Goal: Find specific page/section: Find specific page/section

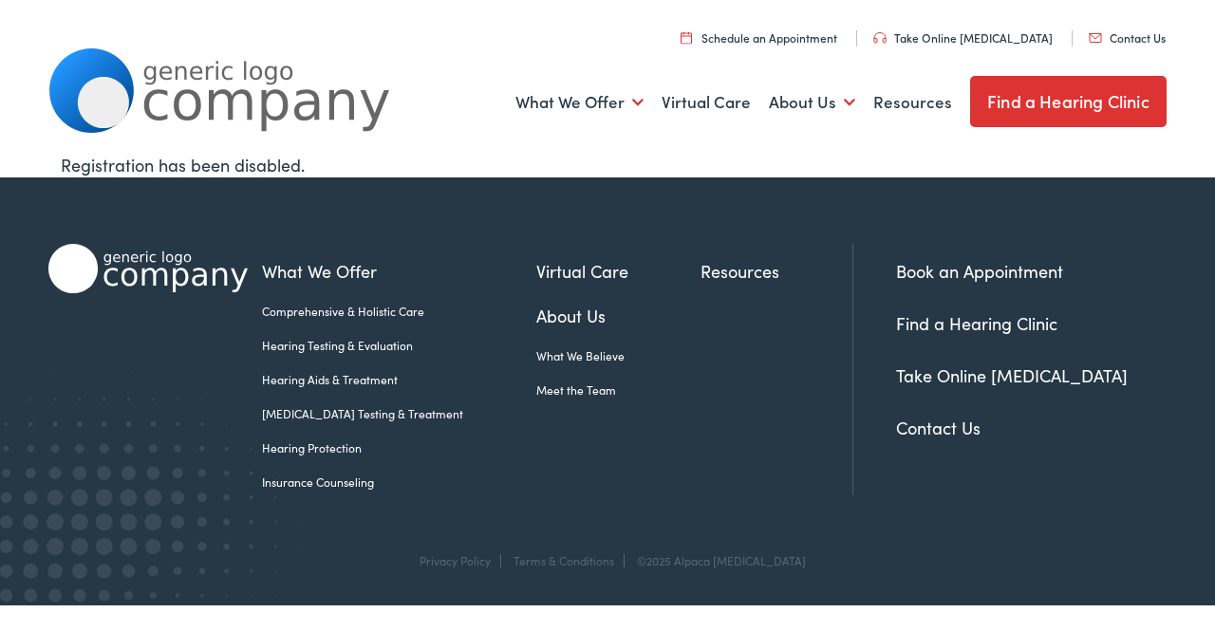
click at [1055, 117] on link "Find a Hearing Clinic" at bounding box center [1068, 101] width 196 height 51
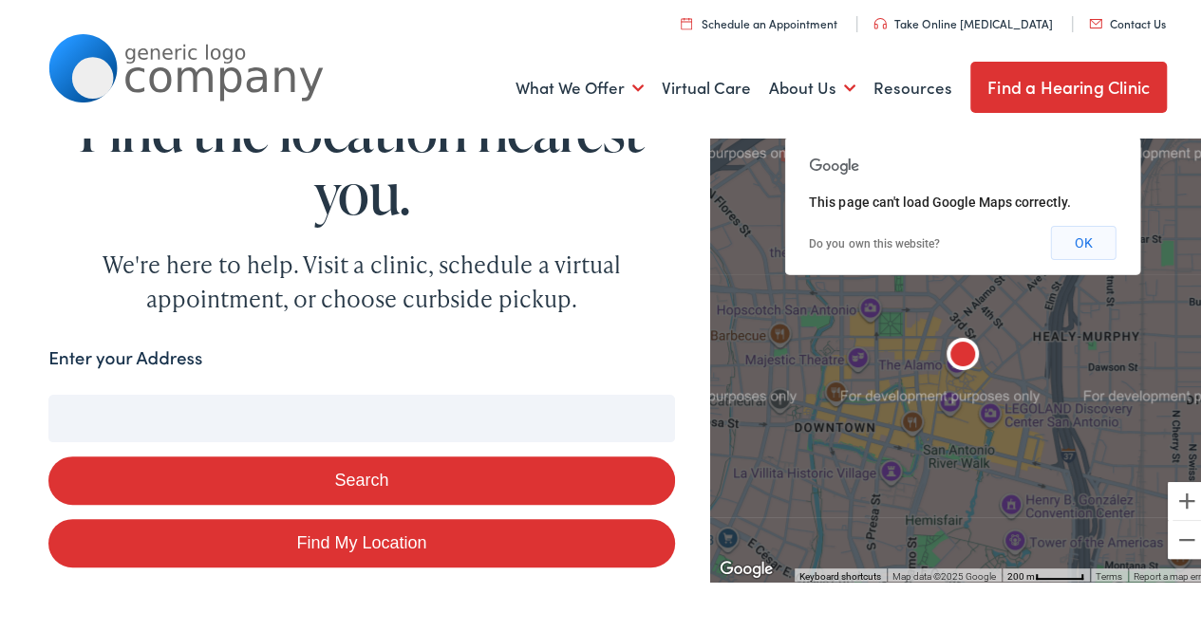
click at [1077, 245] on button "OK" at bounding box center [1082, 239] width 65 height 34
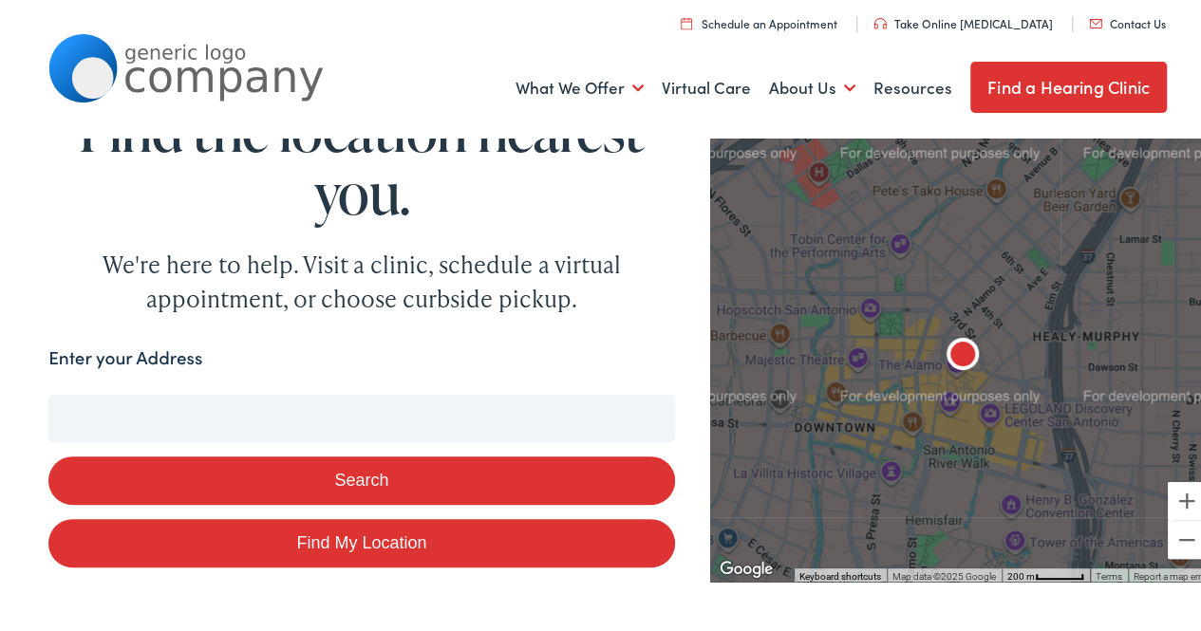
click at [120, 407] on input "Enter your Address" at bounding box center [361, 414] width 626 height 47
type input "m"
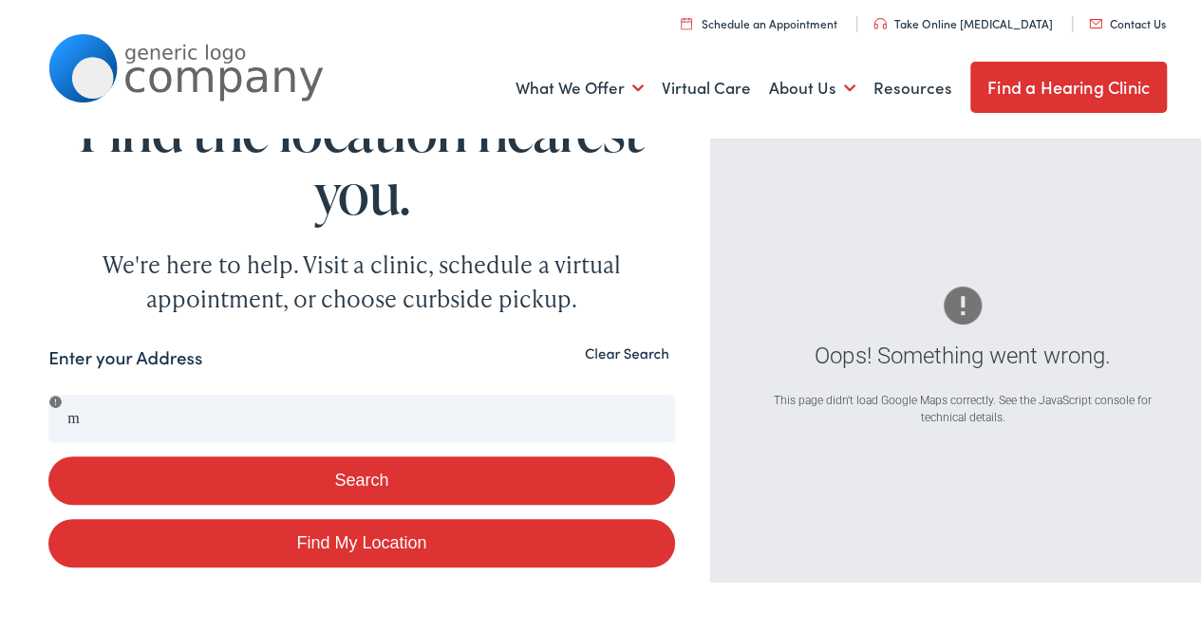
click at [620, 345] on button "Clear Search" at bounding box center [627, 350] width 96 height 18
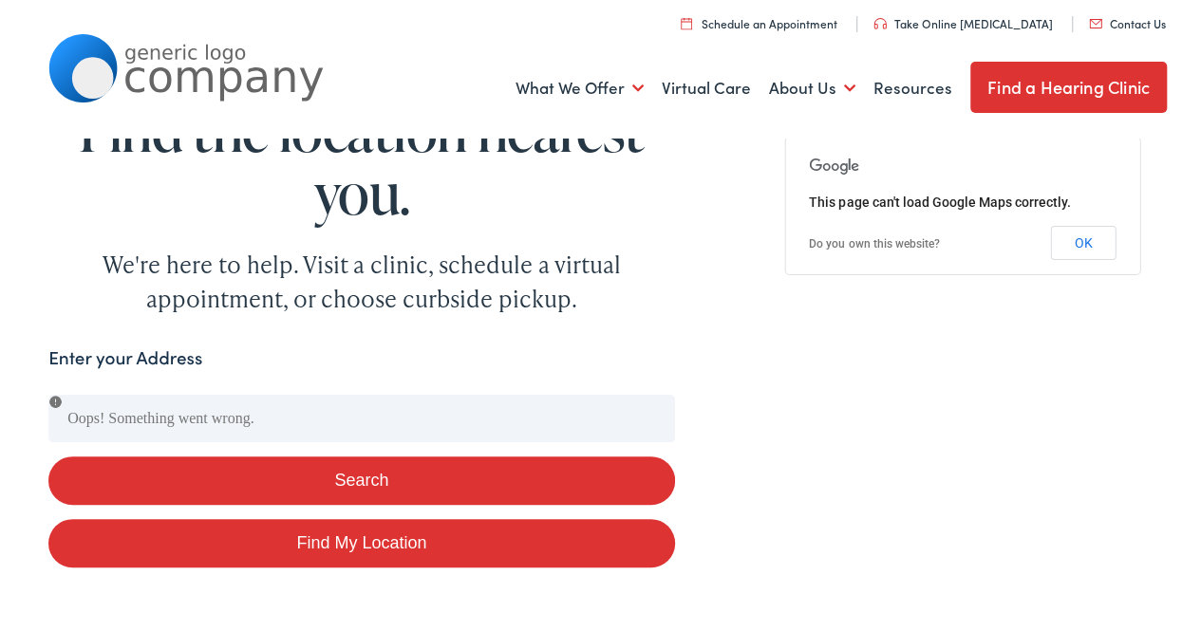
click at [325, 486] on button "Search" at bounding box center [361, 477] width 626 height 48
click at [328, 477] on button "Search" at bounding box center [361, 477] width 626 height 48
click at [1065, 249] on button "OK" at bounding box center [1082, 239] width 65 height 34
click at [1037, 81] on link "Find a Hearing Clinic" at bounding box center [1068, 83] width 196 height 51
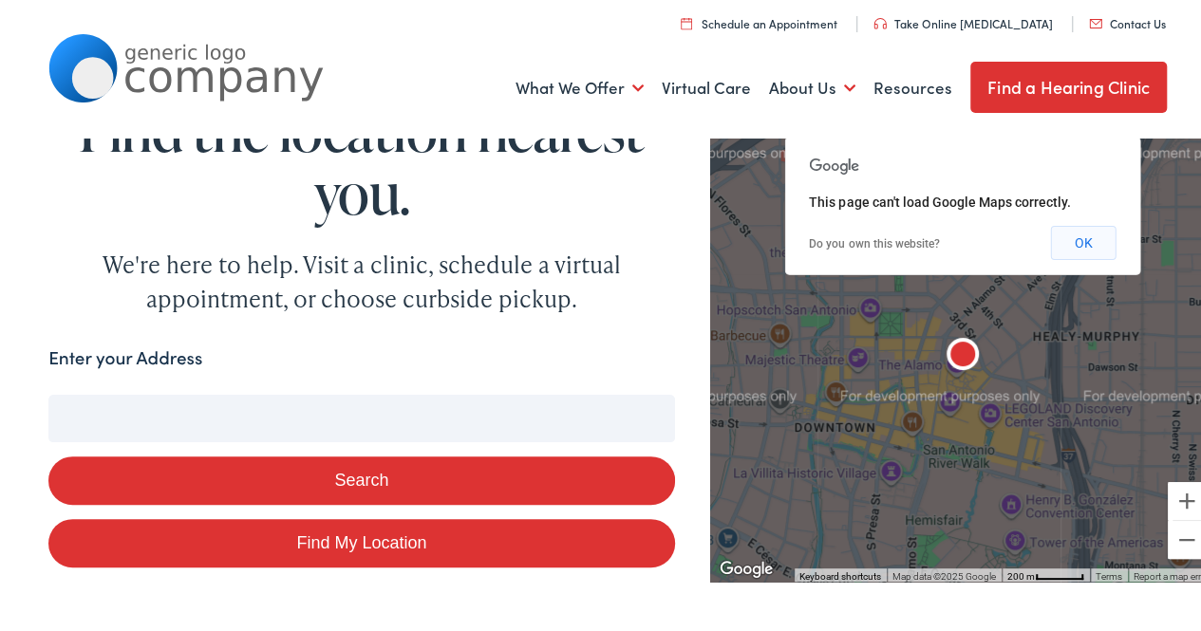
click at [1063, 248] on button "OK" at bounding box center [1082, 239] width 65 height 34
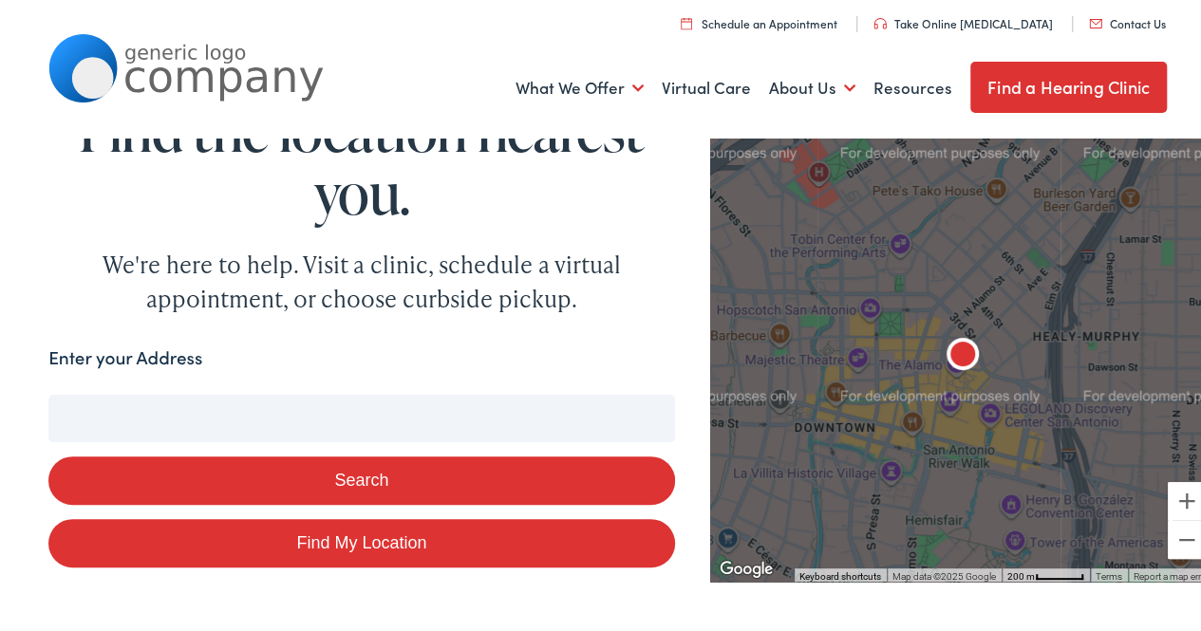
click at [108, 409] on input "Enter your Address" at bounding box center [361, 414] width 626 height 47
type input "9"
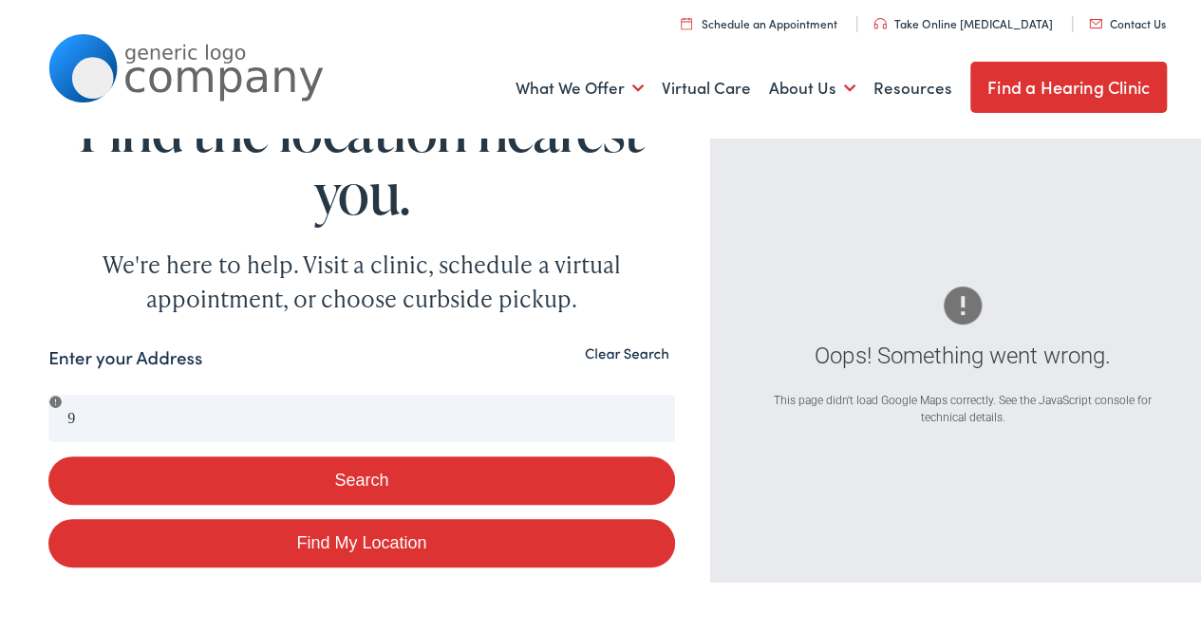
click at [1016, 97] on link "Find a Hearing Clinic" at bounding box center [1068, 83] width 196 height 51
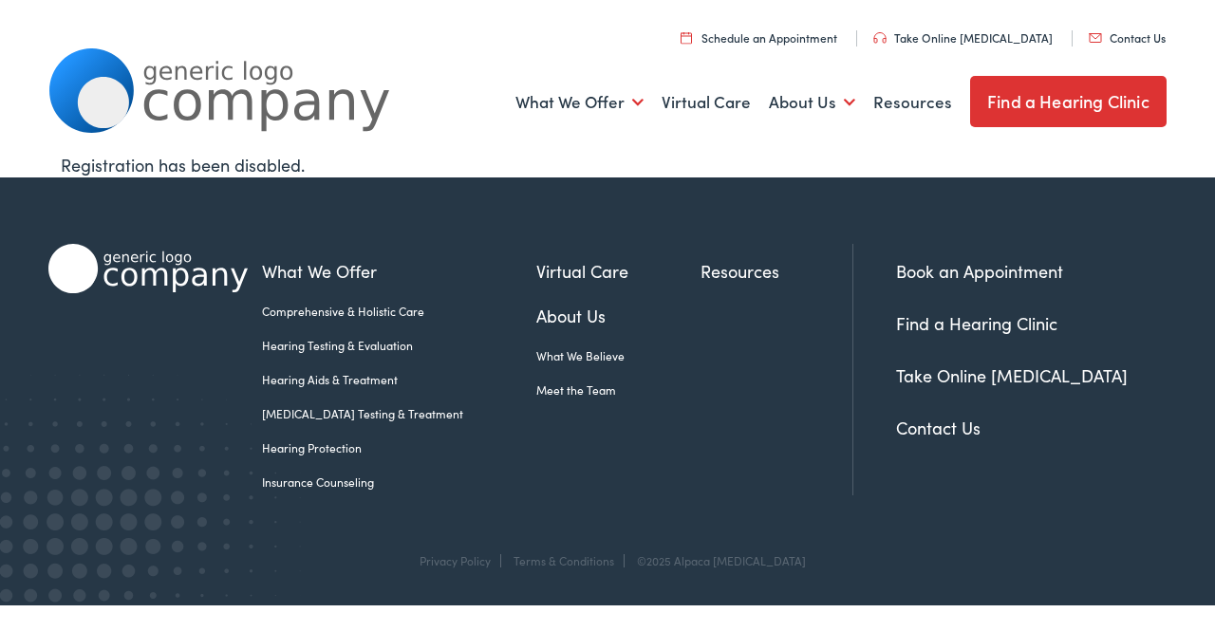
click at [945, 439] on li "Contact Us" at bounding box center [1031, 428] width 271 height 26
click at [946, 432] on link "Contact Us" at bounding box center [938, 428] width 84 height 24
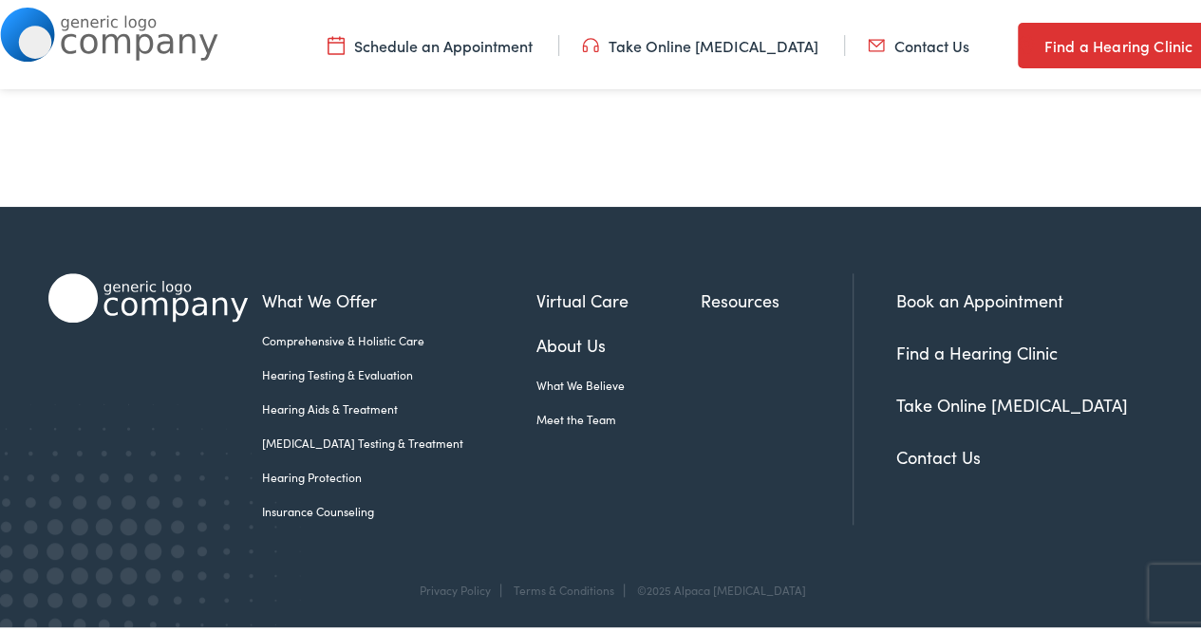
scroll to position [901, 0]
click at [973, 351] on link "Find a Hearing Clinic" at bounding box center [976, 349] width 161 height 24
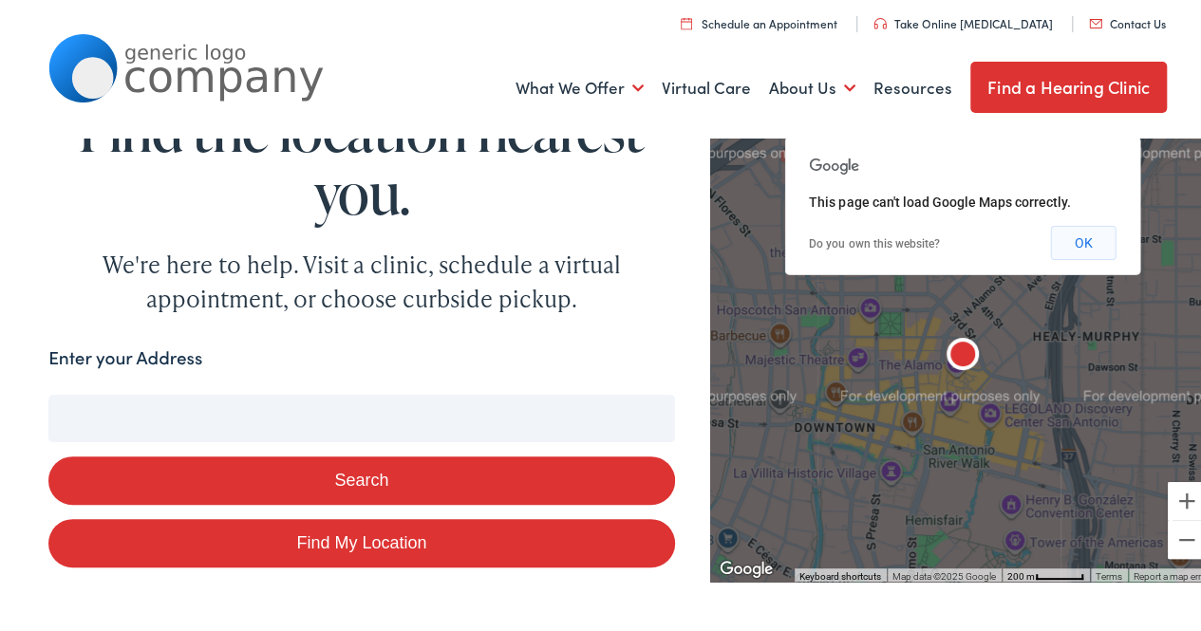
click at [1074, 239] on button "OK" at bounding box center [1082, 239] width 65 height 34
